Goal: Information Seeking & Learning: Learn about a topic

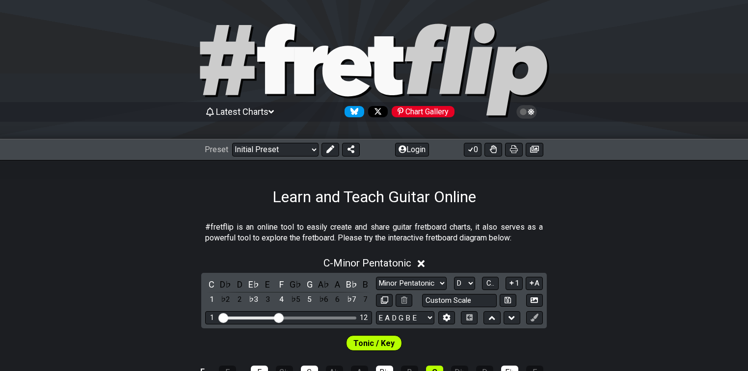
select select "D"
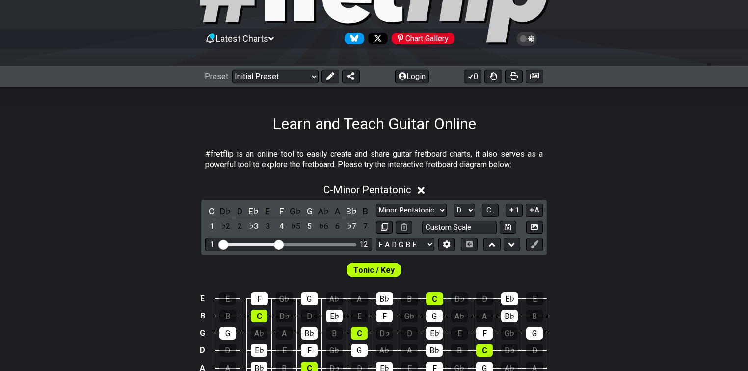
scroll to position [39, 0]
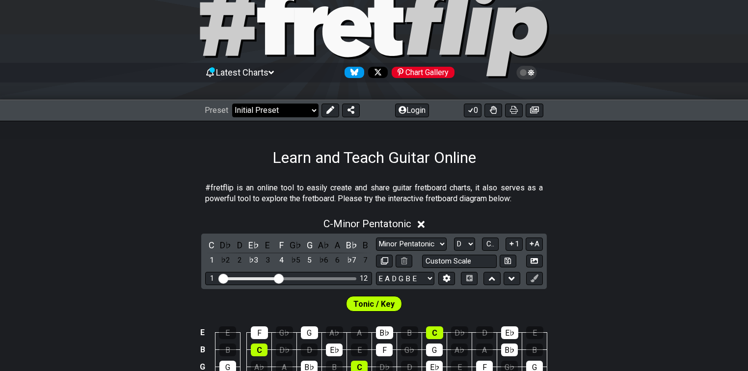
click at [271, 114] on select "Welcome to #fretflip! Initial Preset Custom Preset Minor Pentatonic Major Penta…" at bounding box center [275, 111] width 86 height 14
click at [232, 104] on select "Welcome to #fretflip! Initial Preset Custom Preset Minor Pentatonic Major Penta…" at bounding box center [275, 111] width 86 height 14
select select "/musical-notes-explained"
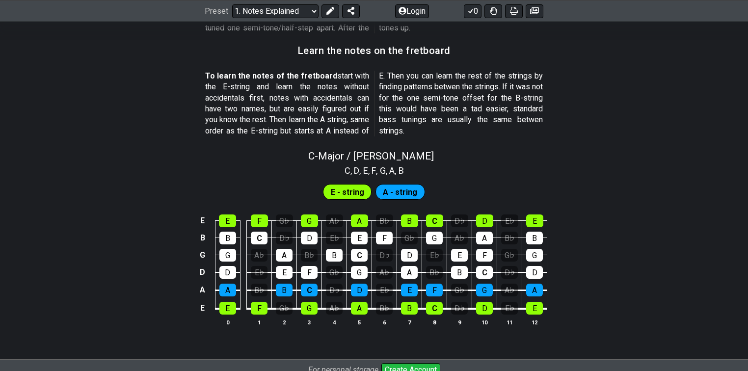
scroll to position [950, 0]
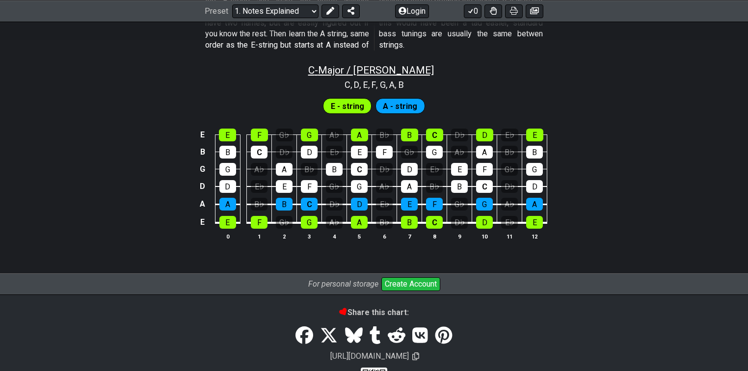
click at [369, 68] on span "C - Major / Ionian" at bounding box center [371, 70] width 126 height 12
select select "C"
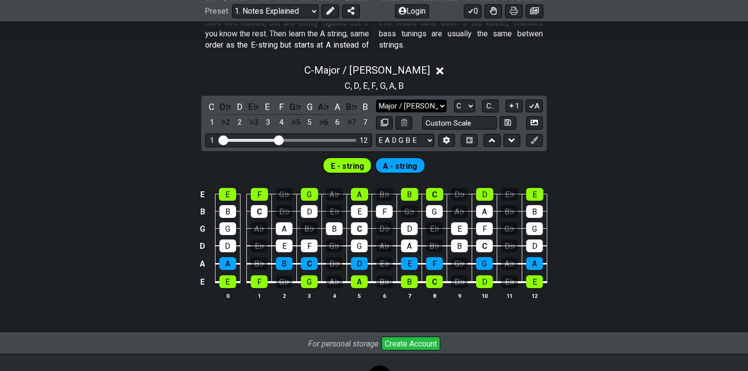
click at [443, 104] on select "Major / Ionian Custom Scale Minor Pentatonic Major Pentatonic Minor Blues Major…" at bounding box center [411, 106] width 71 height 13
select select "Custom Scale"
click at [376, 100] on select "Major / Ionian Custom Scale Minor Pentatonic Major Pentatonic Minor Blues Major…" at bounding box center [411, 106] width 71 height 13
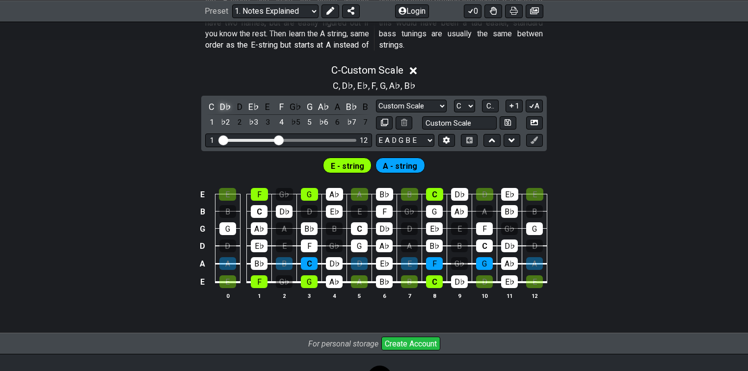
click at [230, 103] on div "D♭" at bounding box center [225, 106] width 13 height 13
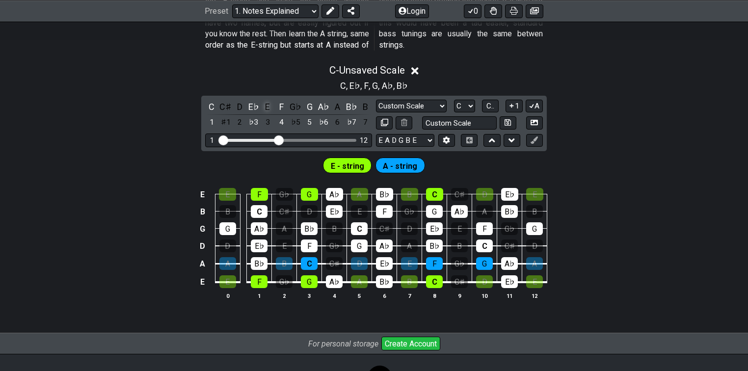
drag, startPoint x: 254, startPoint y: 104, endPoint x: 271, endPoint y: 104, distance: 17.2
click at [255, 104] on div "E♭" at bounding box center [253, 106] width 13 height 13
drag, startPoint x: 282, startPoint y: 103, endPoint x: 312, endPoint y: 104, distance: 30.5
click at [284, 103] on div "F" at bounding box center [281, 106] width 13 height 13
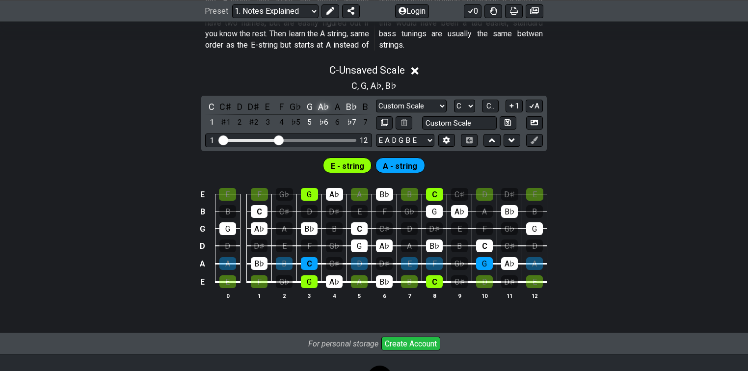
drag, startPoint x: 313, startPoint y: 104, endPoint x: 323, endPoint y: 104, distance: 9.3
click at [314, 104] on div "G" at bounding box center [309, 106] width 13 height 13
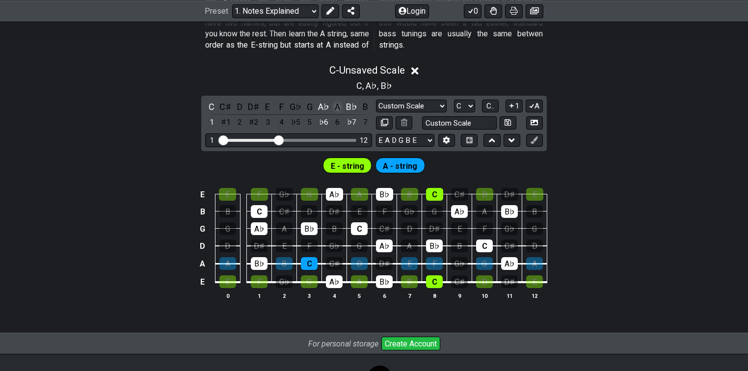
click at [326, 105] on div "A♭" at bounding box center [323, 106] width 13 height 13
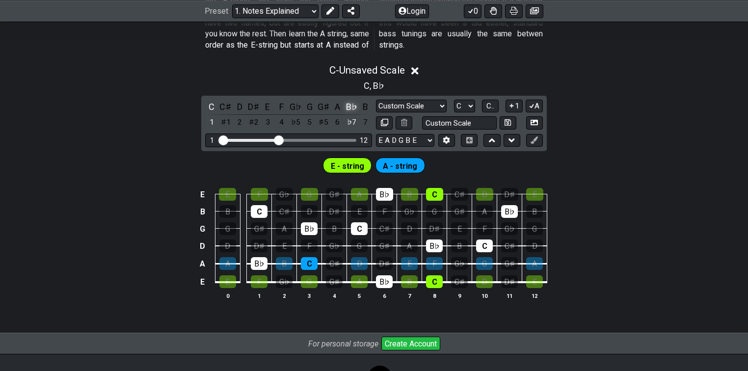
click at [351, 105] on div "B♭" at bounding box center [351, 106] width 13 height 13
click at [212, 107] on div "C" at bounding box center [211, 106] width 13 height 13
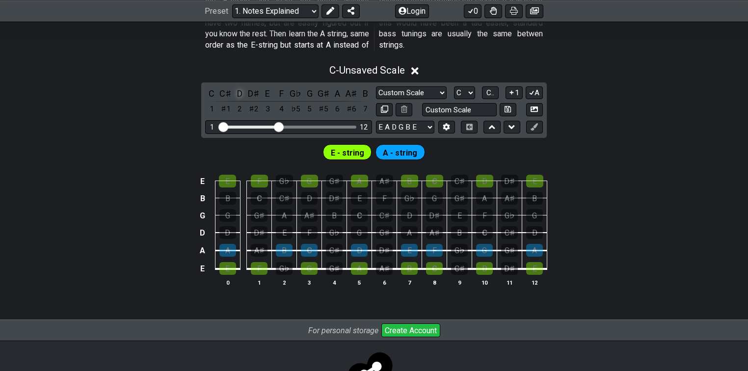
click at [237, 91] on div "D" at bounding box center [239, 93] width 13 height 13
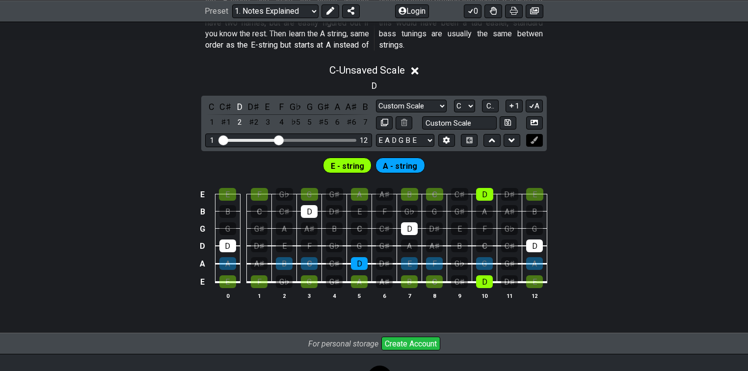
click at [534, 137] on icon at bounding box center [534, 139] width 7 height 7
drag, startPoint x: 330, startPoint y: 13, endPoint x: 328, endPoint y: 18, distance: 5.7
click at [329, 13] on icon at bounding box center [330, 11] width 8 height 8
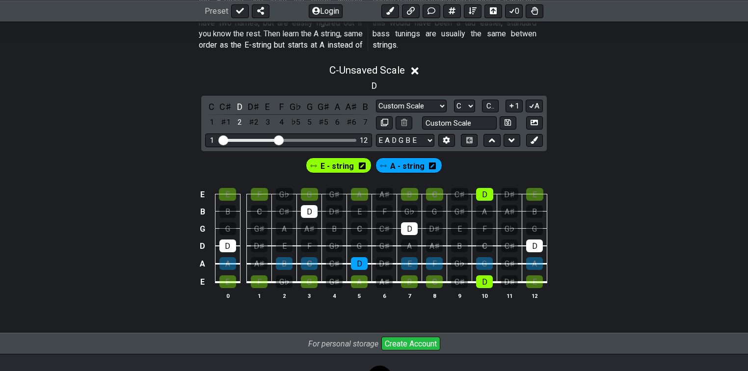
click at [405, 163] on span "A - string" at bounding box center [407, 166] width 34 height 14
click at [386, 168] on icon at bounding box center [384, 167] width 7 height 8
click at [429, 163] on icon at bounding box center [431, 166] width 7 height 7
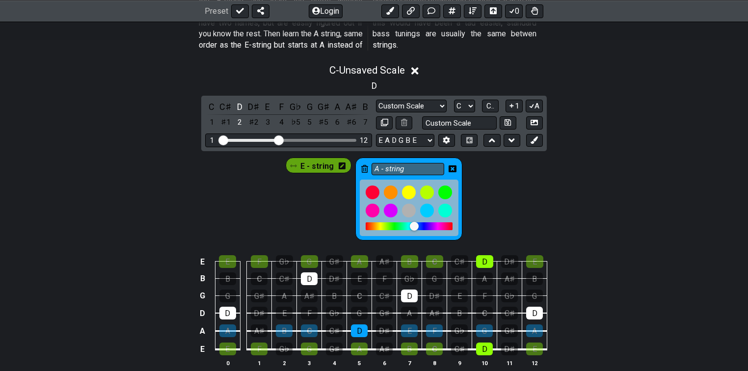
click at [365, 165] on icon at bounding box center [364, 169] width 7 height 8
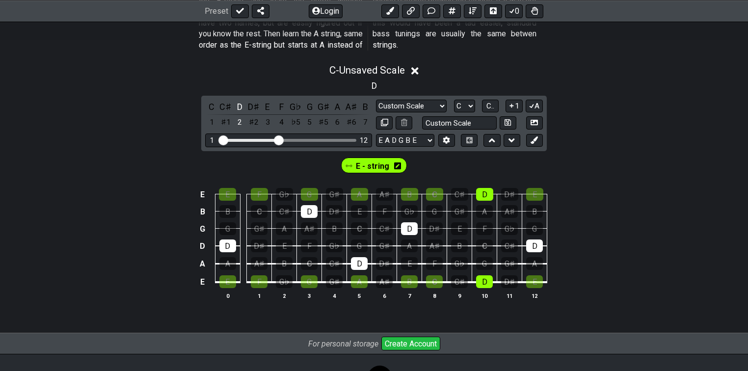
click at [354, 165] on div "E - string" at bounding box center [374, 166] width 70 height 20
click at [381, 163] on span "E - string" at bounding box center [372, 166] width 33 height 14
click at [361, 165] on span "E - string" at bounding box center [372, 166] width 31 height 14
click at [350, 165] on icon at bounding box center [349, 165] width 7 height 3
click at [397, 163] on icon at bounding box center [397, 166] width 7 height 7
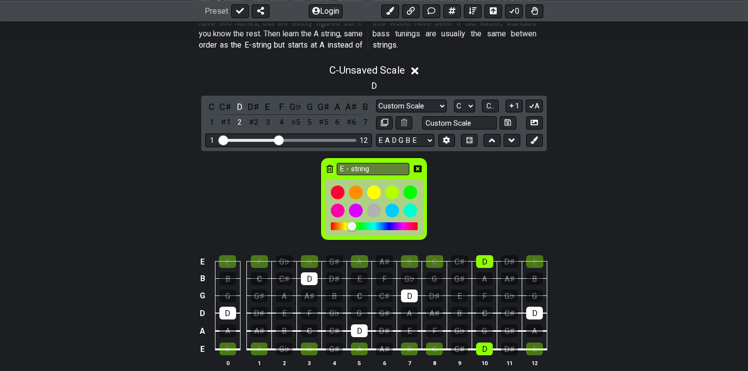
click at [330, 165] on icon at bounding box center [329, 169] width 7 height 8
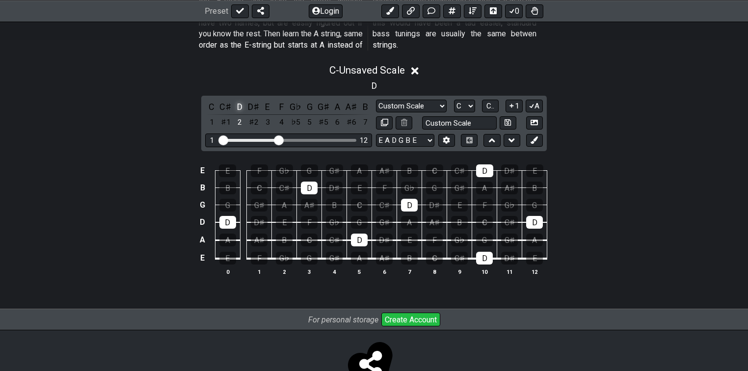
click at [237, 108] on div "D" at bounding box center [239, 106] width 13 height 13
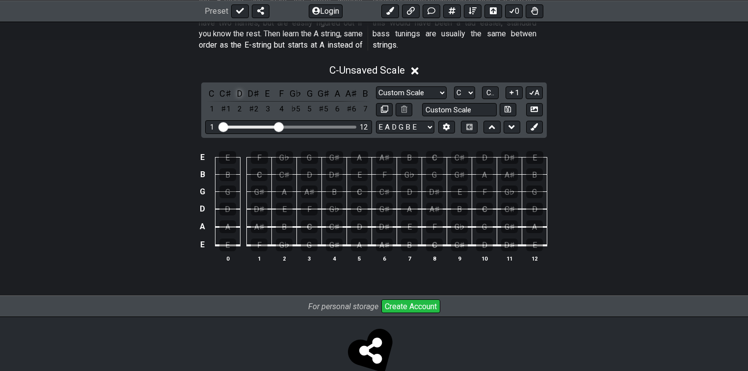
click at [237, 97] on div "D" at bounding box center [239, 93] width 13 height 13
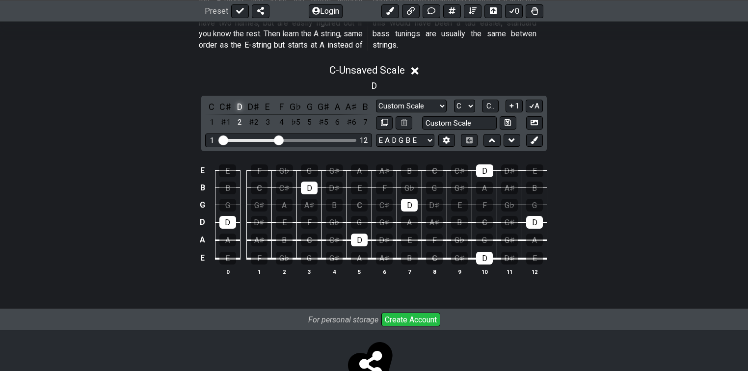
click at [239, 102] on div "D" at bounding box center [239, 106] width 13 height 13
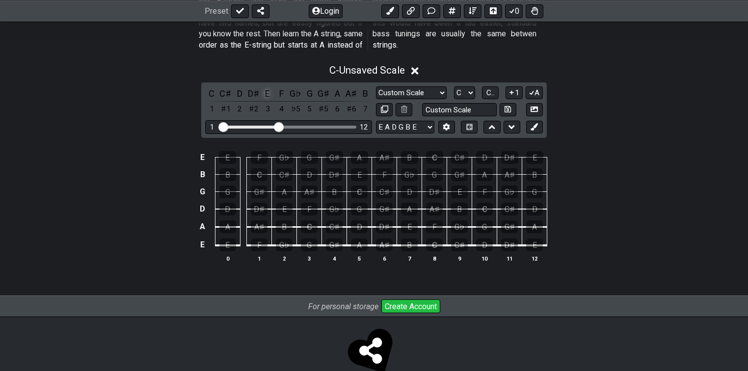
click at [271, 91] on div "E" at bounding box center [267, 93] width 13 height 13
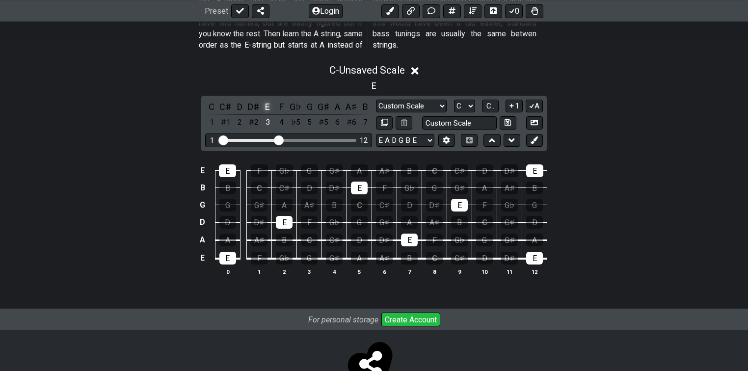
click at [265, 102] on div "E" at bounding box center [267, 106] width 13 height 13
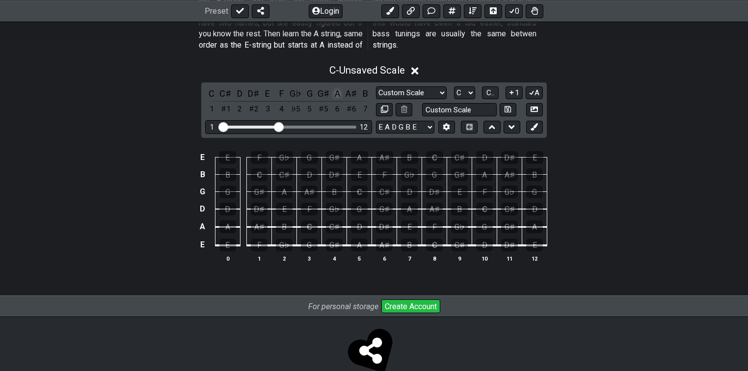
click at [332, 94] on div "A" at bounding box center [337, 93] width 13 height 13
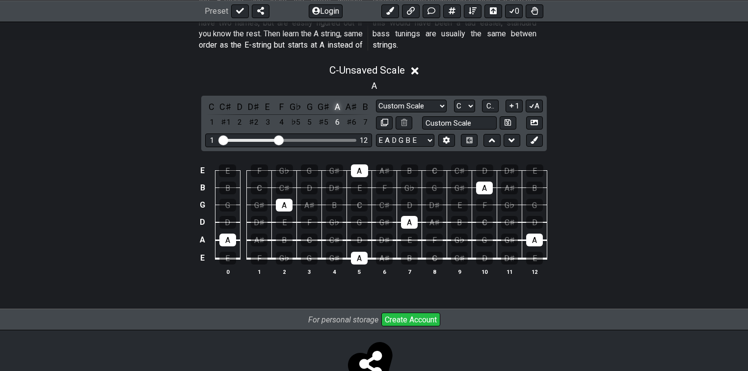
click at [336, 101] on div "A" at bounding box center [337, 106] width 13 height 13
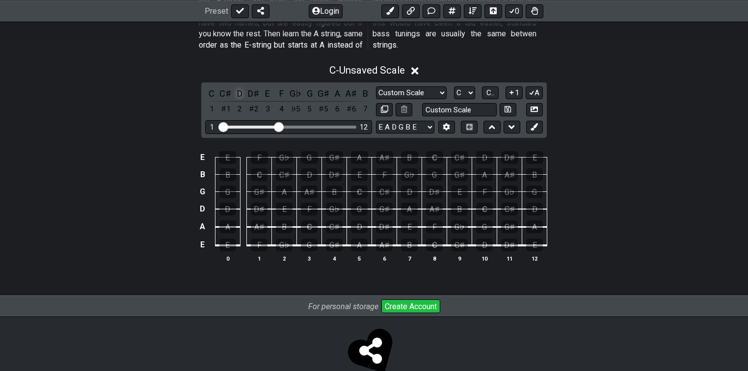
click at [241, 95] on div "D" at bounding box center [239, 93] width 13 height 13
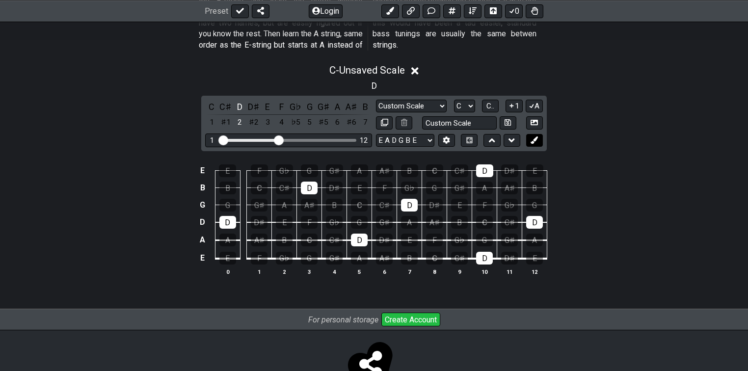
click at [538, 140] on icon at bounding box center [534, 139] width 7 height 7
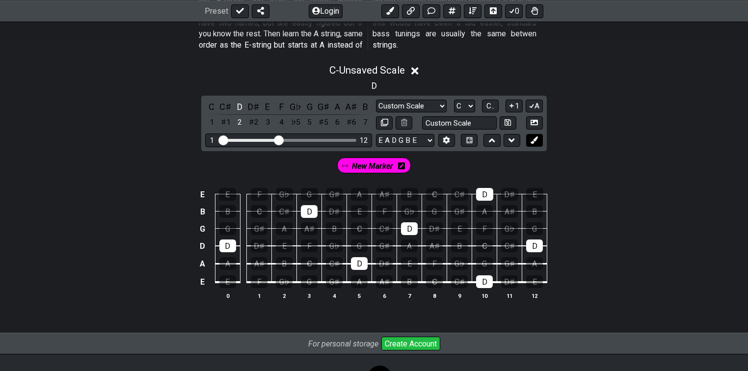
click at [538, 140] on icon at bounding box center [534, 139] width 7 height 7
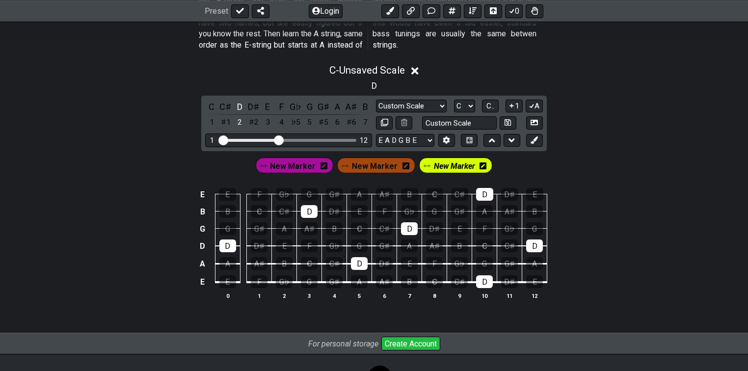
click at [322, 165] on icon at bounding box center [324, 166] width 7 height 8
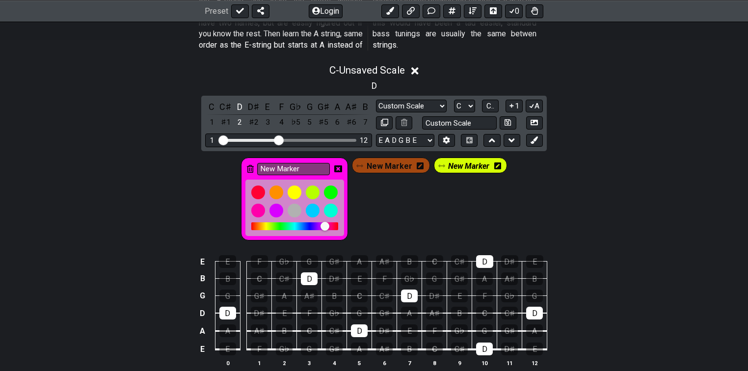
click at [251, 166] on icon at bounding box center [250, 169] width 7 height 8
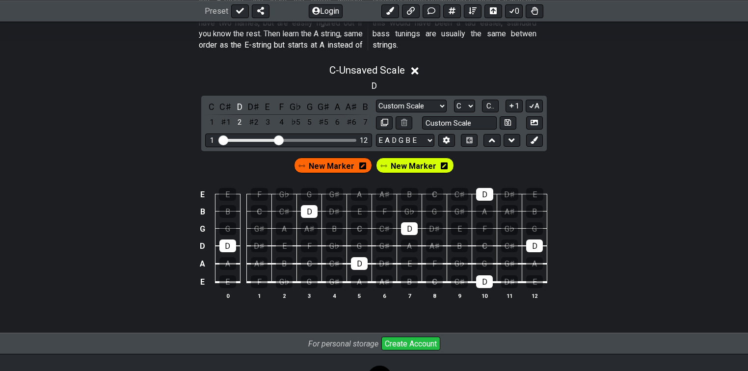
click at [429, 168] on span "New Marker" at bounding box center [414, 166] width 46 height 14
click at [442, 164] on icon at bounding box center [442, 166] width 7 height 7
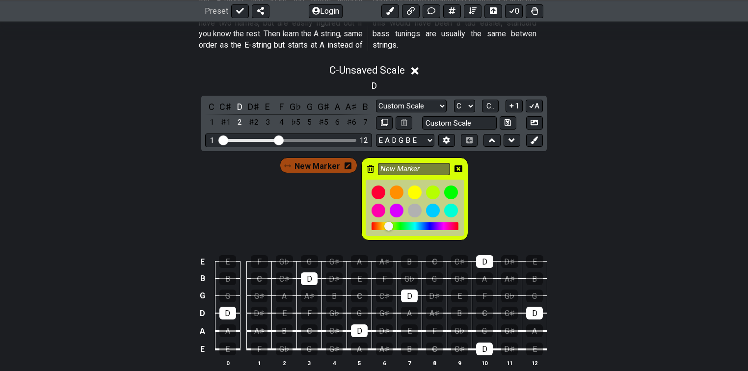
click at [363, 164] on div "New Marker" at bounding box center [414, 199] width 107 height 83
click at [367, 165] on icon at bounding box center [370, 169] width 7 height 8
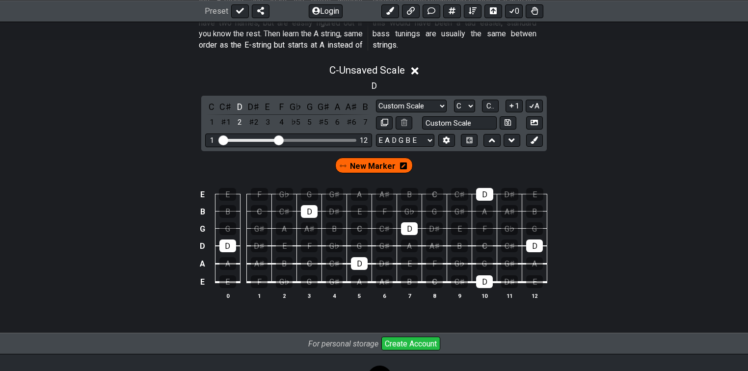
click at [368, 165] on span "New Marker" at bounding box center [373, 166] width 46 height 14
click at [312, 211] on div "D" at bounding box center [309, 211] width 17 height 13
click at [224, 246] on div "D" at bounding box center [227, 246] width 17 height 13
click at [360, 261] on div "D" at bounding box center [359, 263] width 17 height 13
click at [406, 228] on div "D" at bounding box center [409, 228] width 17 height 13
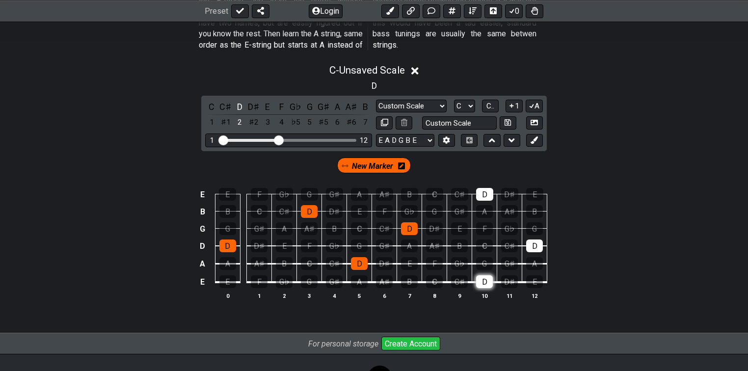
click at [486, 278] on div "D" at bounding box center [484, 281] width 17 height 13
click at [534, 244] on div "D" at bounding box center [534, 246] width 17 height 13
click at [485, 192] on div "D" at bounding box center [484, 194] width 17 height 13
click at [518, 181] on td "D♯" at bounding box center [509, 185] width 25 height 17
click at [356, 242] on div "G" at bounding box center [359, 246] width 17 height 13
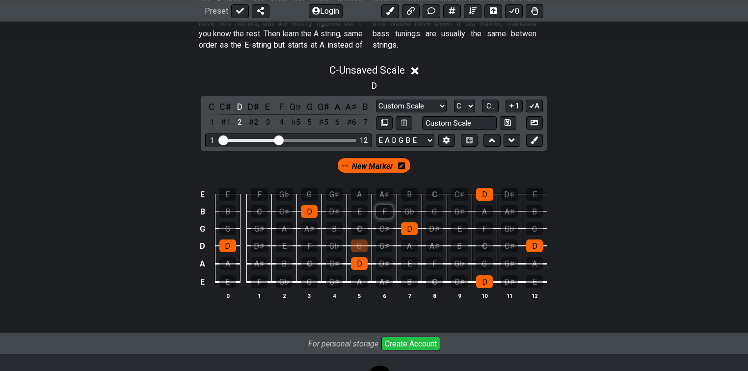
click at [384, 212] on div "F" at bounding box center [384, 211] width 17 height 13
